Goal: Task Accomplishment & Management: Use online tool/utility

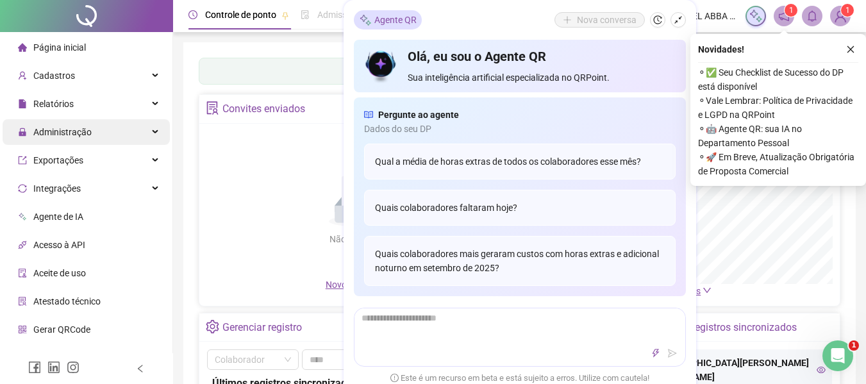
click at [101, 124] on div "Administração" at bounding box center [86, 132] width 167 height 26
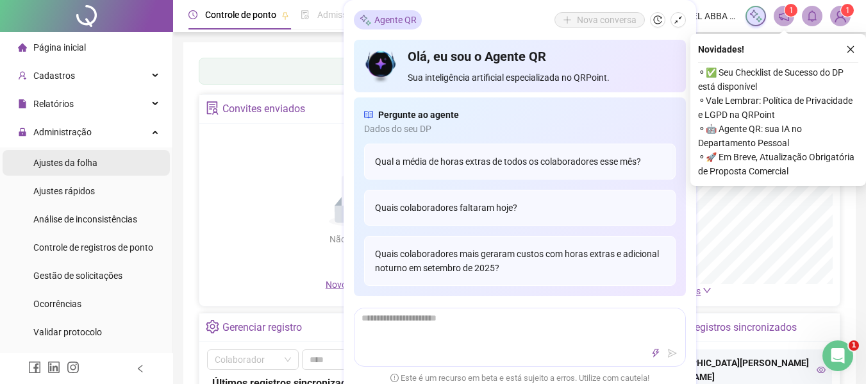
click at [120, 162] on li "Ajustes da folha" at bounding box center [86, 163] width 167 height 26
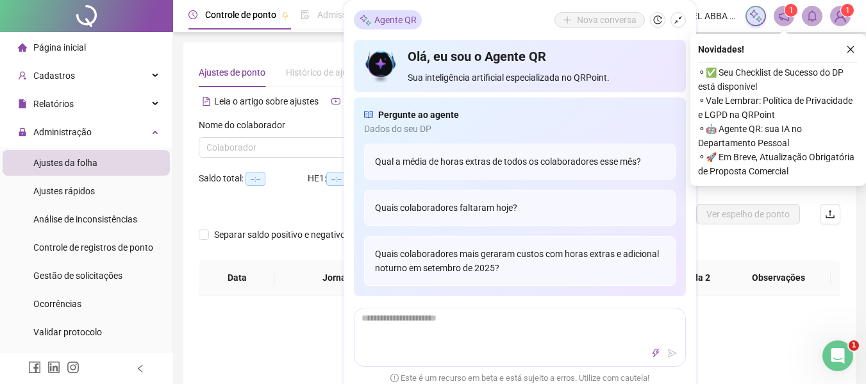
type input "**********"
click at [236, 140] on input "search" at bounding box center [296, 147] width 180 height 19
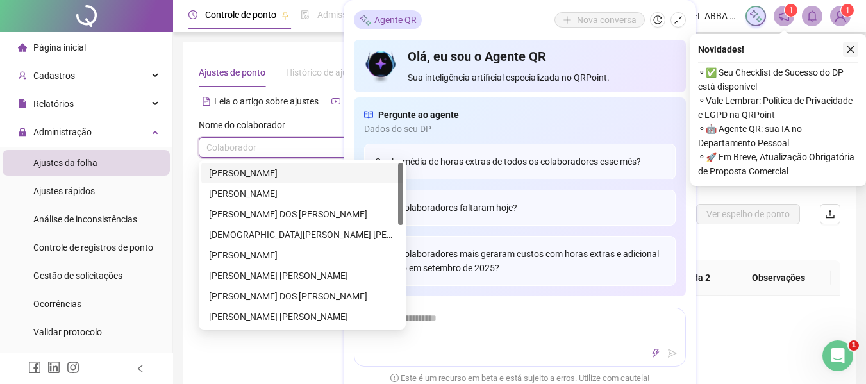
click at [854, 53] on icon "close" at bounding box center [850, 49] width 9 height 9
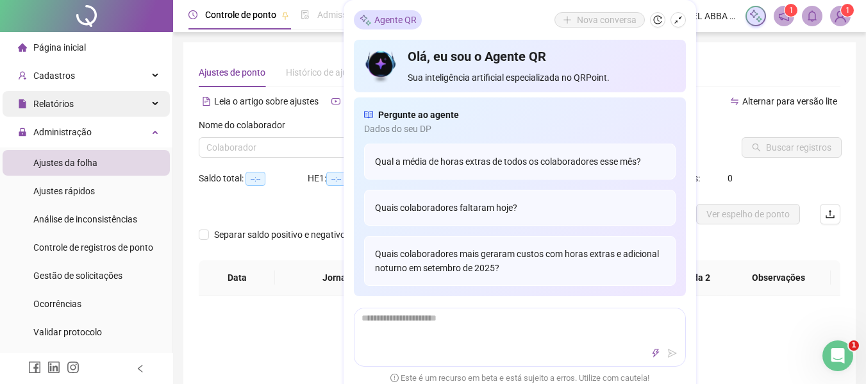
click at [62, 104] on span "Relatórios" at bounding box center [53, 104] width 40 height 10
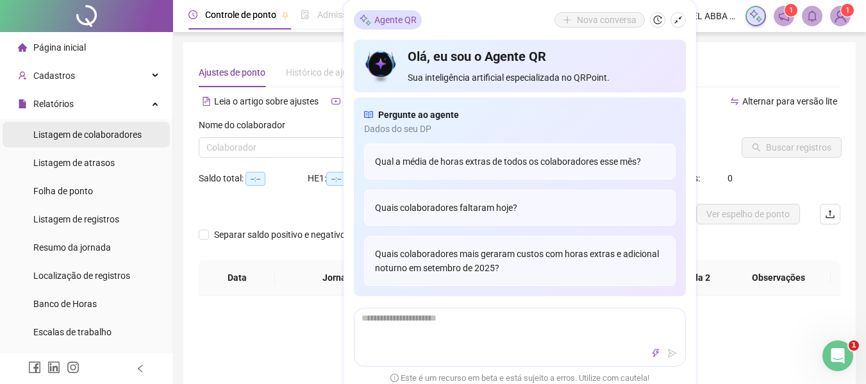
click at [71, 133] on span "Listagem de colaboradores" at bounding box center [87, 135] width 108 height 10
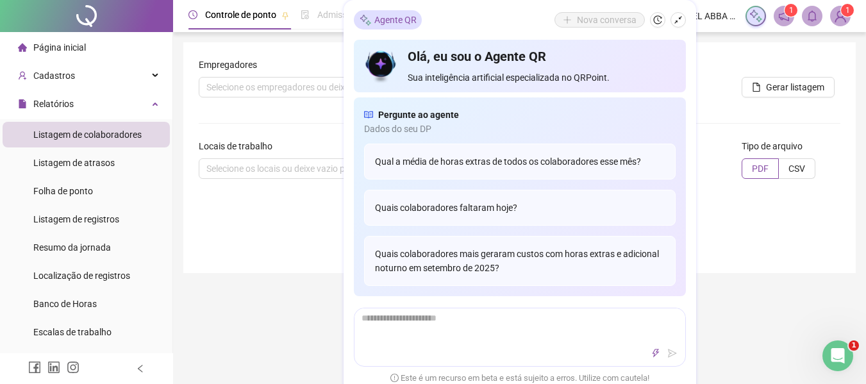
click at [686, 21] on div "Agente QR Nova [PERSON_NAME], eu sou o Agente QR Sua inteligência artificial es…" at bounding box center [520, 197] width 353 height 395
click at [682, 21] on icon "shrink" at bounding box center [678, 19] width 9 height 9
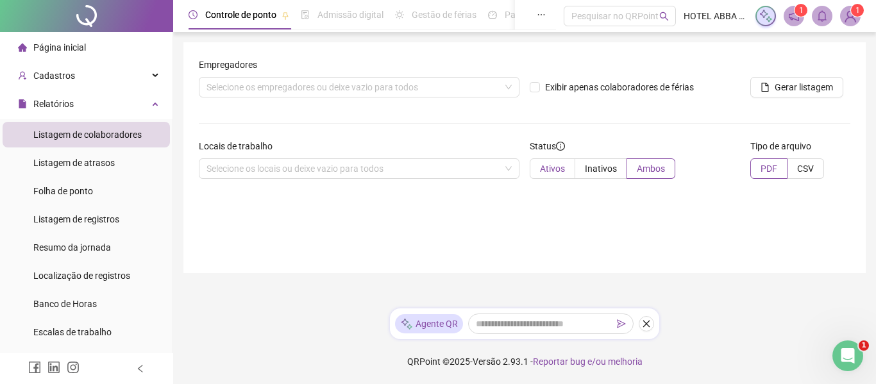
click at [553, 172] on span "Ativos" at bounding box center [552, 169] width 25 height 10
click at [793, 93] on span "Gerar listagem" at bounding box center [804, 87] width 58 height 14
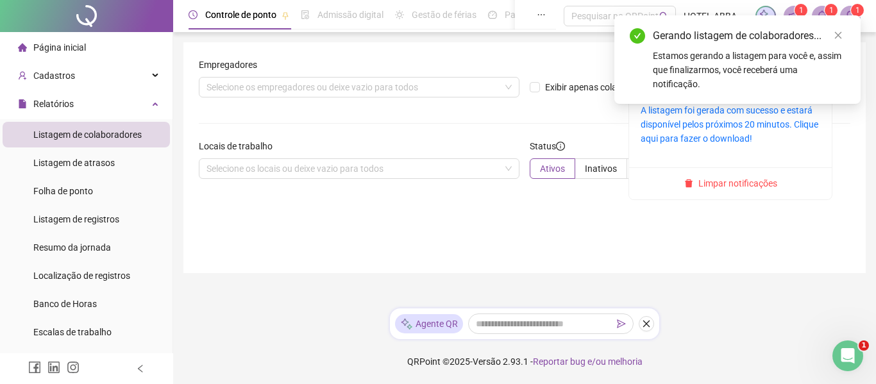
click at [823, 7] on span at bounding box center [822, 16] width 21 height 21
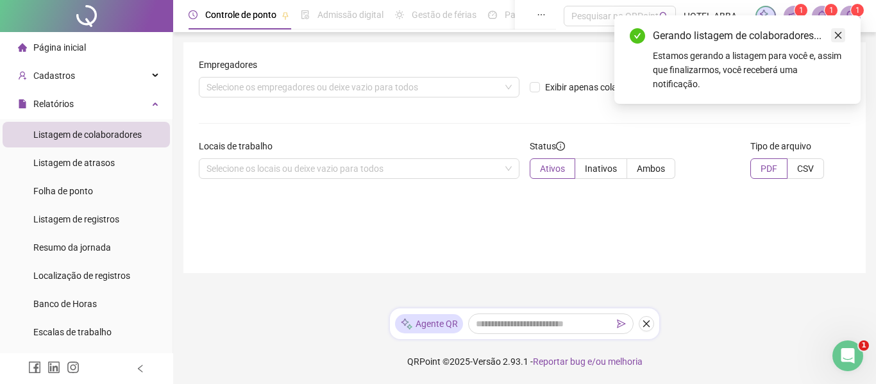
click at [837, 37] on icon "close" at bounding box center [838, 35] width 7 height 7
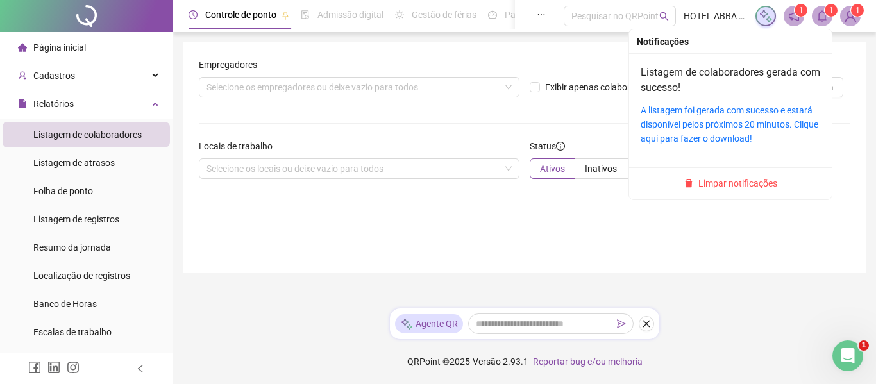
click at [821, 8] on span at bounding box center [822, 16] width 21 height 21
click at [758, 121] on link "A listagem foi gerada com sucesso e estará disponível pelos próximos 20 minutos…" at bounding box center [730, 124] width 178 height 38
